Goal: Ask a question: Seek information or help from site administrators or community

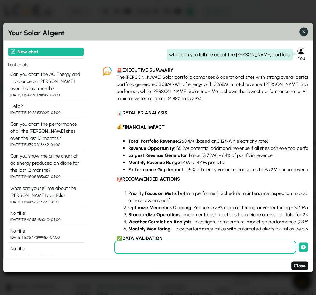
click at [302, 32] on icon "button" at bounding box center [304, 32] width 6 height 6
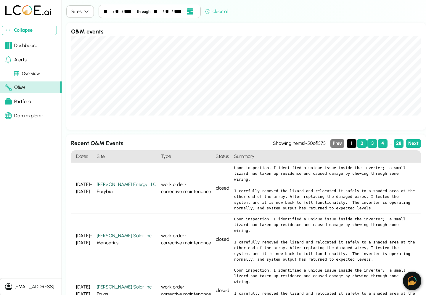
click at [315, 280] on img at bounding box center [412, 280] width 9 height 9
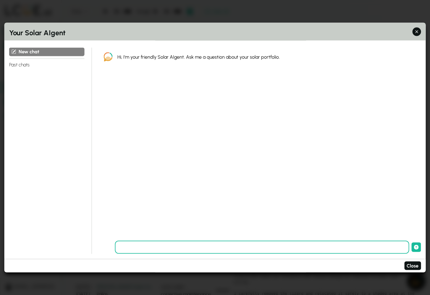
click at [215, 245] on input "text" at bounding box center [262, 247] width 294 height 13
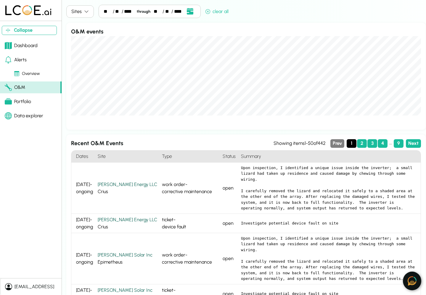
click at [409, 283] on img at bounding box center [412, 280] width 9 height 9
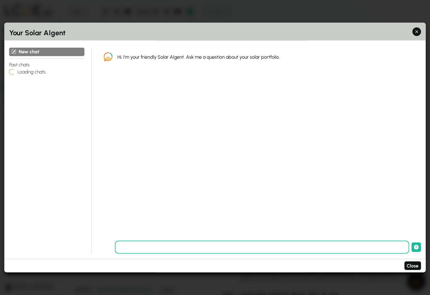
click at [208, 248] on input "text" at bounding box center [262, 247] width 294 height 13
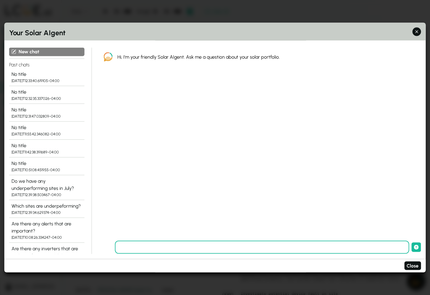
click at [214, 247] on input "text" at bounding box center [262, 247] width 294 height 13
type input "**********"
click at [412, 242] on button "submit" at bounding box center [416, 246] width 9 height 9
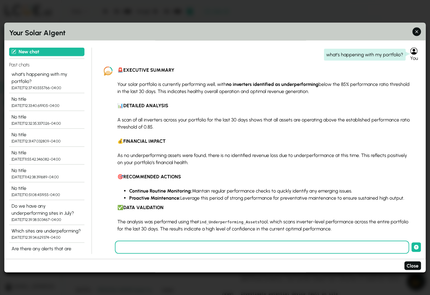
click at [347, 56] on div "what's happening with my portfolio?" at bounding box center [365, 55] width 82 height 12
copy div "what's happening with my portfolio?"
click at [19, 52] on button "New chat" at bounding box center [46, 52] width 75 height 9
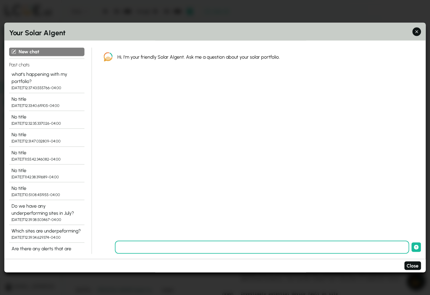
click at [216, 244] on input "text" at bounding box center [262, 247] width 294 height 13
paste input "**********"
type input "**********"
click at [412, 242] on button "submit" at bounding box center [416, 246] width 9 height 9
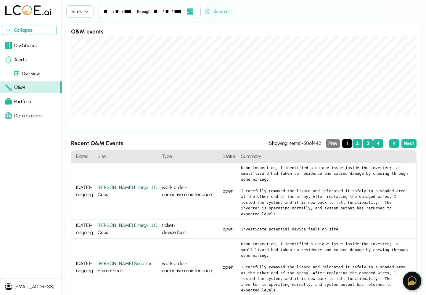
click at [414, 283] on img at bounding box center [412, 280] width 9 height 9
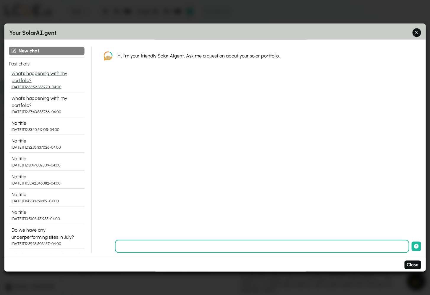
click at [34, 74] on div "what's happening with my portfolio?" at bounding box center [47, 77] width 71 height 14
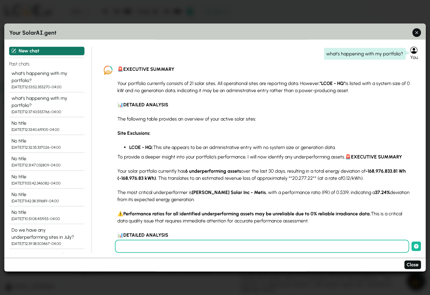
click at [15, 50] on icon at bounding box center [15, 51] width 4 height 4
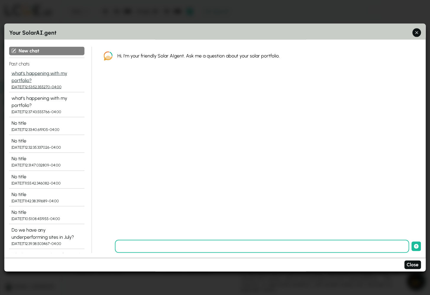
click at [54, 73] on div "what's happening with my portfolio?" at bounding box center [47, 77] width 71 height 14
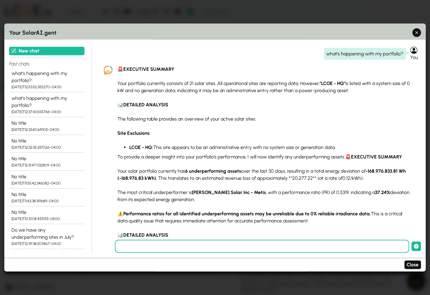
click at [374, 53] on div "what's happening with my portfolio?" at bounding box center [365, 54] width 82 height 12
copy div "what's happening with my portfolio?"
click at [28, 51] on button "New chat" at bounding box center [46, 50] width 75 height 9
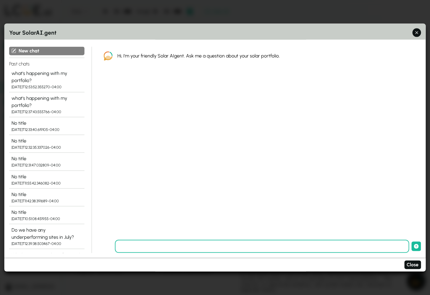
click at [235, 244] on input "text" at bounding box center [262, 246] width 294 height 13
paste input "**********"
type input "**********"
click at [412, 242] on button "submit" at bounding box center [416, 246] width 9 height 9
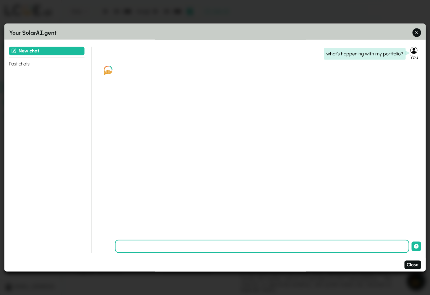
click at [9, 139] on div "New chat Past chats" at bounding box center [50, 149] width 83 height 206
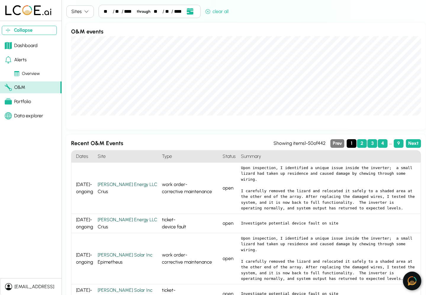
click at [410, 279] on img at bounding box center [412, 280] width 9 height 9
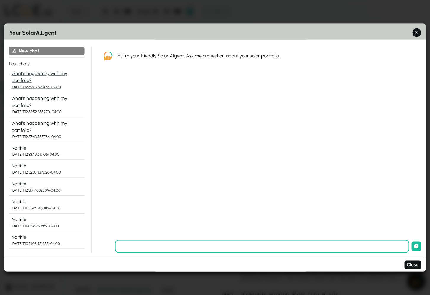
click at [48, 72] on div "what's happening with my portfolio?" at bounding box center [47, 77] width 71 height 14
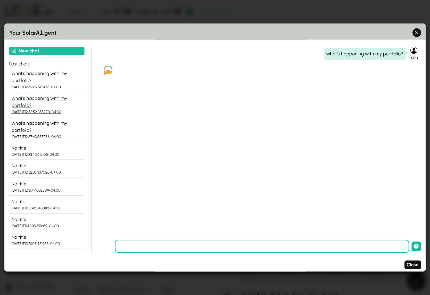
click at [43, 97] on div "what's happening with my portfolio?" at bounding box center [47, 101] width 71 height 14
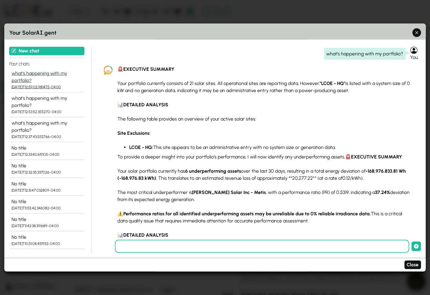
click at [45, 73] on div "what's happening with my portfolio?" at bounding box center [47, 77] width 71 height 14
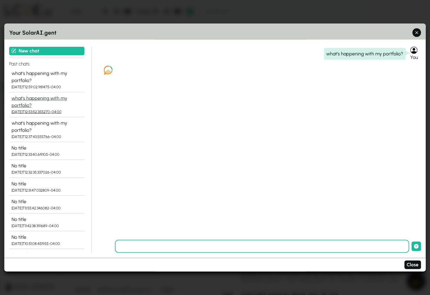
click at [43, 98] on div "what's happening with my portfolio?" at bounding box center [47, 101] width 71 height 14
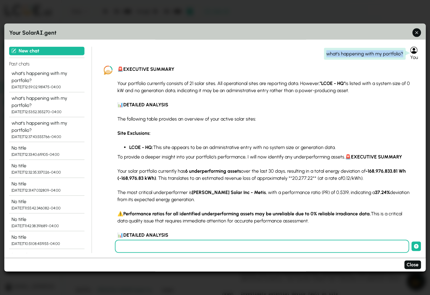
drag, startPoint x: 325, startPoint y: 53, endPoint x: 400, endPoint y: 55, distance: 75.8
click at [400, 55] on div "what's happening with my portfolio?" at bounding box center [365, 54] width 82 height 12
copy div "what's happening with my portfolio?"
click at [67, 50] on button "New chat" at bounding box center [46, 50] width 75 height 9
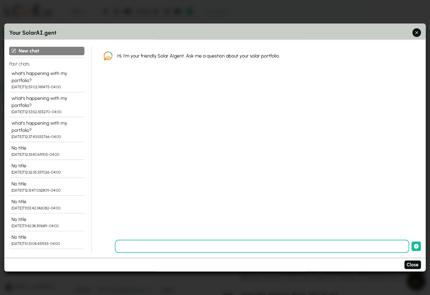
click at [180, 243] on input "text" at bounding box center [262, 246] width 294 height 13
paste input "**********"
type input "**********"
click at [416, 34] on icon "button" at bounding box center [417, 33] width 6 height 6
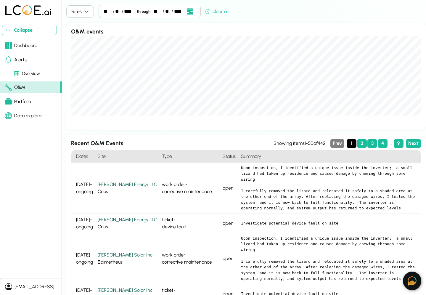
click at [412, 280] on img at bounding box center [412, 280] width 9 height 9
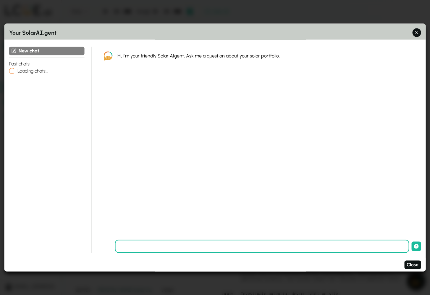
click at [195, 249] on input "text" at bounding box center [262, 246] width 294 height 13
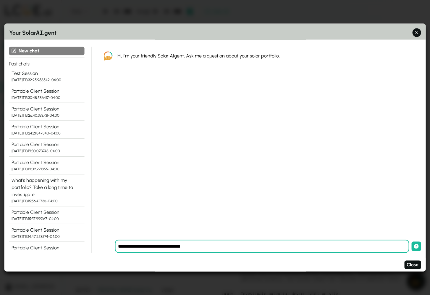
type input "**********"
click at [412, 242] on button "submit" at bounding box center [416, 246] width 9 height 9
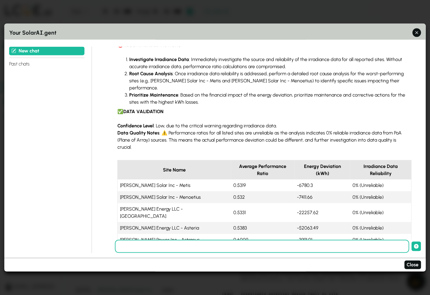
scroll to position [139, 0]
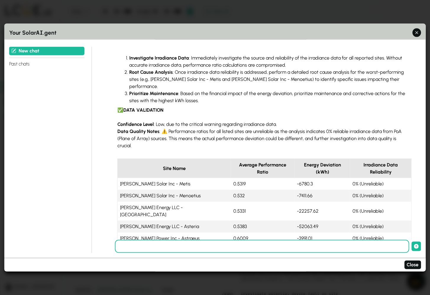
click at [255, 243] on input "text" at bounding box center [262, 246] width 294 height 13
type input "**********"
click at [412, 242] on button "submit" at bounding box center [416, 246] width 9 height 9
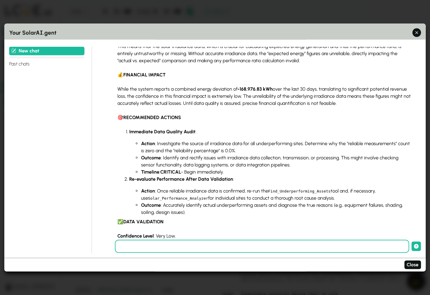
scroll to position [494, 0]
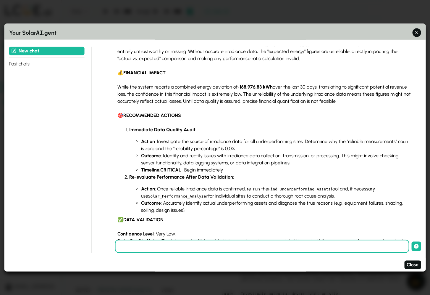
click at [346, 246] on input "text" at bounding box center [262, 246] width 294 height 13
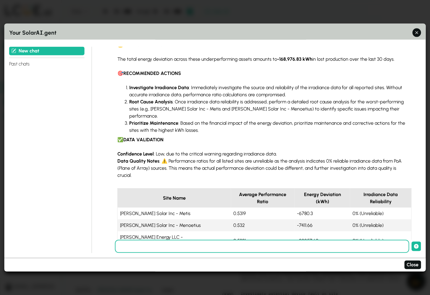
scroll to position [0, 0]
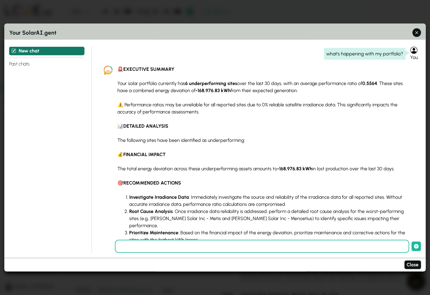
click at [44, 53] on button "New chat" at bounding box center [46, 50] width 75 height 9
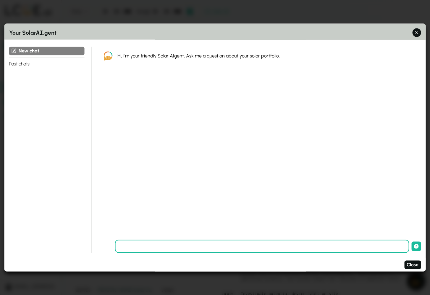
click at [235, 250] on input "text" at bounding box center [262, 246] width 294 height 13
type input "**********"
click at [412, 242] on button "submit" at bounding box center [416, 246] width 9 height 9
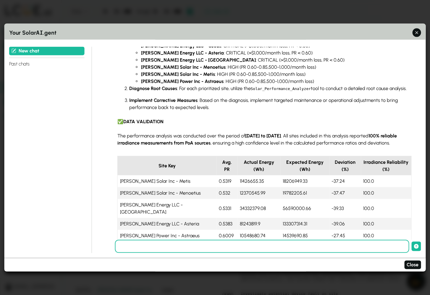
scroll to position [220, 0]
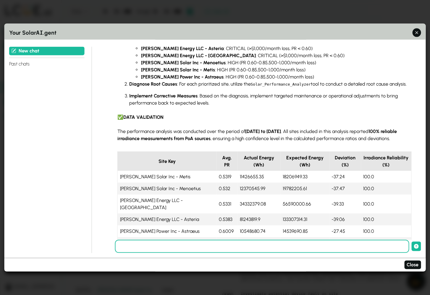
click at [304, 247] on input "text" at bounding box center [262, 246] width 294 height 13
type input "**********"
click at [412, 242] on button "submit" at bounding box center [416, 246] width 9 height 9
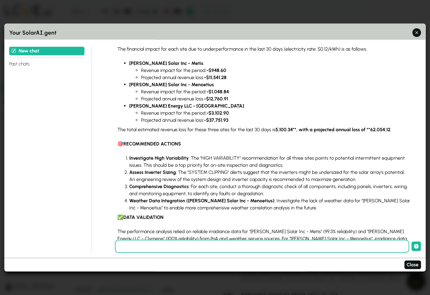
scroll to position [749, 0]
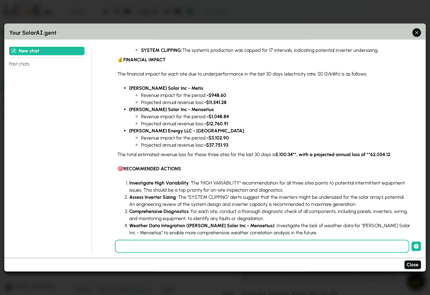
click at [232, 247] on input "text" at bounding box center [262, 246] width 294 height 13
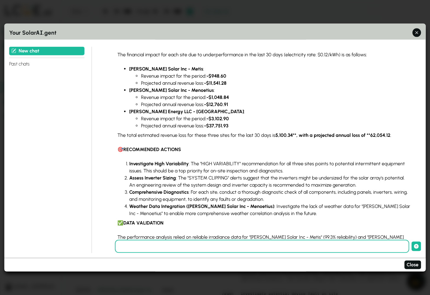
scroll to position [778, 0]
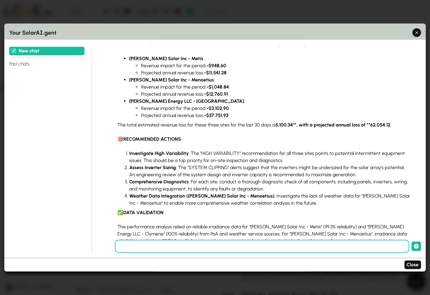
click at [256, 243] on input "text" at bounding box center [262, 246] width 294 height 13
type input "**********"
click at [412, 242] on button "submit" at bounding box center [416, 246] width 9 height 9
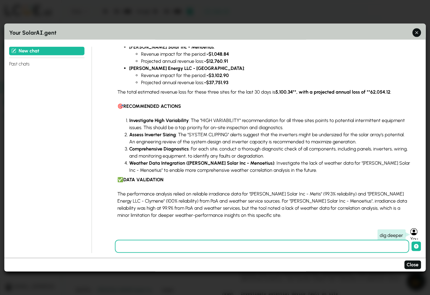
scroll to position [1387, 0]
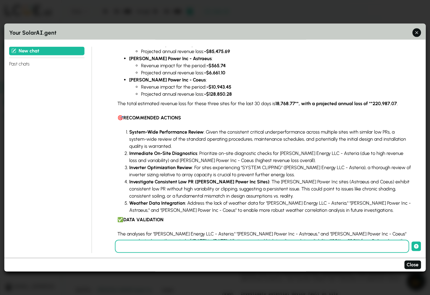
click at [367, 230] on p "The analyses for "[PERSON_NAME] Energy LLC - Asteria," "[PERSON_NAME] Power Inc…" at bounding box center [264, 244] width 294 height 28
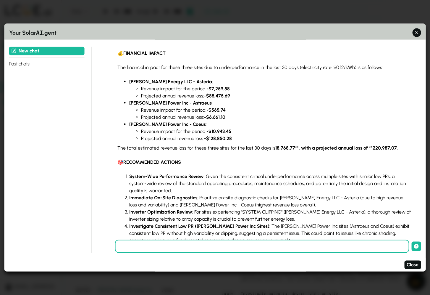
scroll to position [1357, 0]
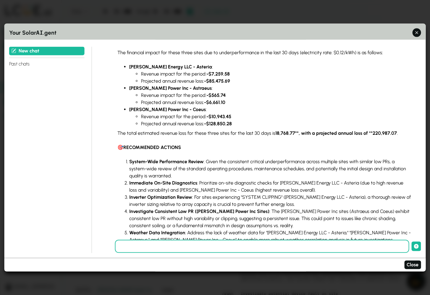
click at [343, 247] on input "text" at bounding box center [262, 246] width 294 height 13
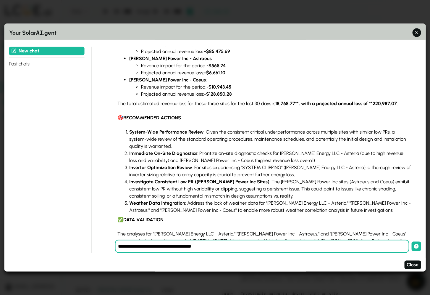
type input "**********"
click at [412, 242] on button "submit" at bounding box center [416, 246] width 9 height 9
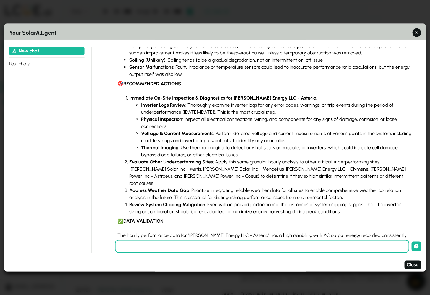
scroll to position [2077, 0]
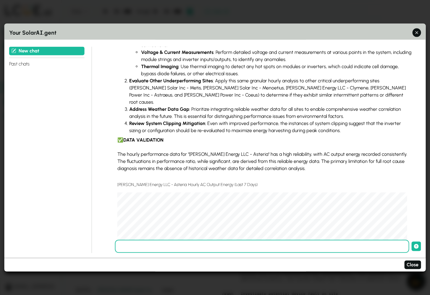
click at [356, 246] on input "text" at bounding box center [262, 246] width 294 height 13
